Goal: Information Seeking & Learning: Learn about a topic

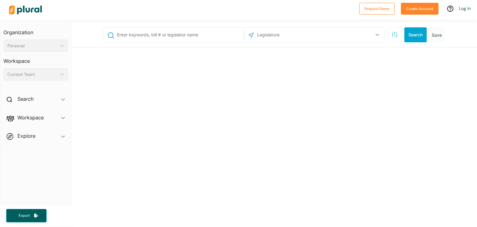
click at [282, 35] on input "text" at bounding box center [290, 35] width 67 height 12
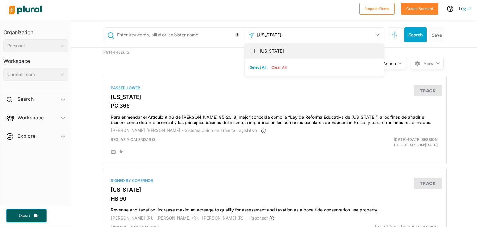
type input "[US_STATE]"
click at [255, 53] on div "[US_STATE]" at bounding box center [314, 51] width 139 height 15
click at [250, 50] on input "[US_STATE]" at bounding box center [252, 50] width 5 height 5
checkbox input "true"
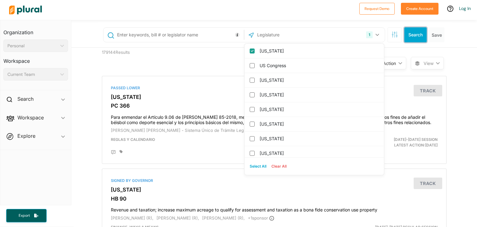
click at [418, 37] on button "Search" at bounding box center [416, 34] width 22 height 15
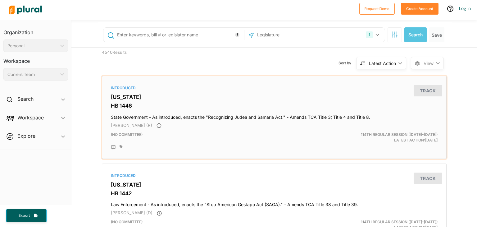
click at [244, 118] on h4 "State Government - As introduced, enacts the "Recognizing Judea and Samaria Act…" at bounding box center [274, 116] width 327 height 8
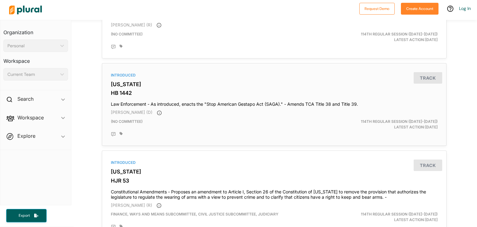
scroll to position [93, 0]
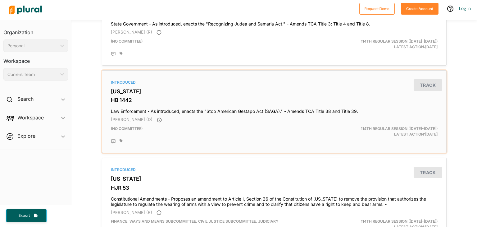
click at [216, 141] on div at bounding box center [279, 141] width 318 height 5
click at [252, 114] on div "Introduced [US_STATE] HB 1442 Law Enforcement - As introduced, enacts the "Stop…" at bounding box center [274, 111] width 339 height 77
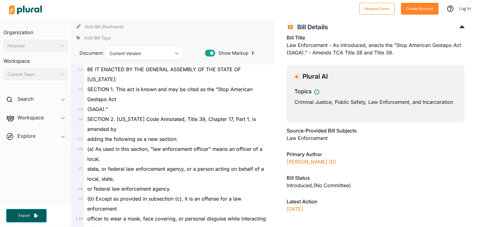
scroll to position [62, 0]
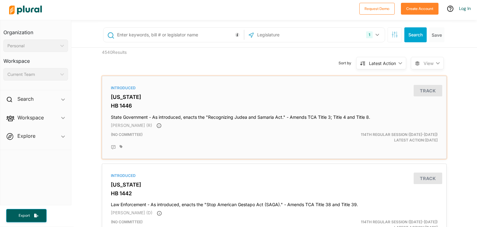
click at [254, 112] on h4 "State Government - As introduced, enacts the "Recognizing Judea and Samaria Act…" at bounding box center [274, 116] width 327 height 8
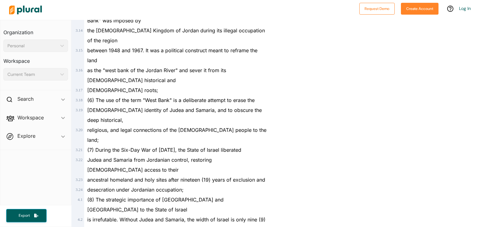
scroll to position [1026, 0]
